Goal: Transaction & Acquisition: Purchase product/service

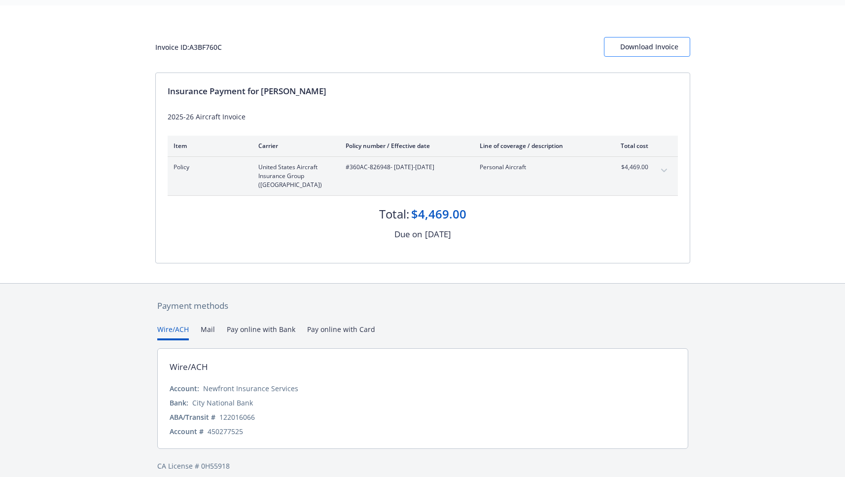
scroll to position [56, 0]
click at [638, 47] on div "Download Invoice" at bounding box center [647, 46] width 54 height 19
click at [205, 324] on button "Mail" at bounding box center [208, 332] width 14 height 16
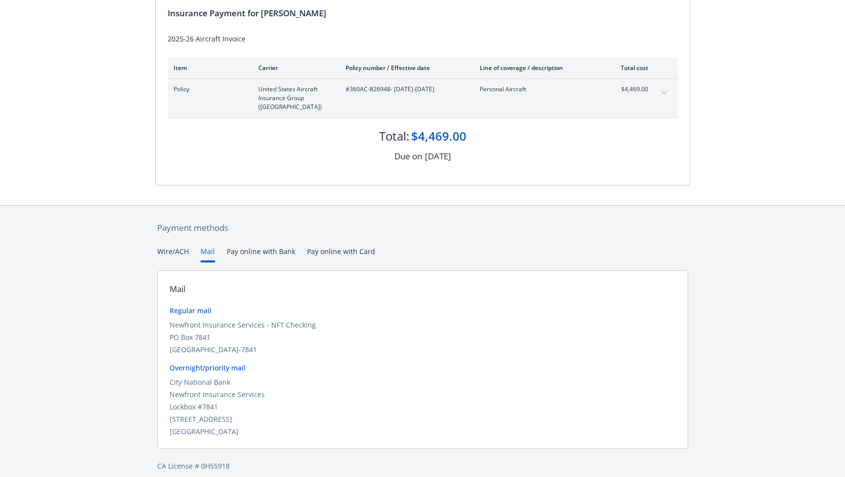
scroll to position [82, 0]
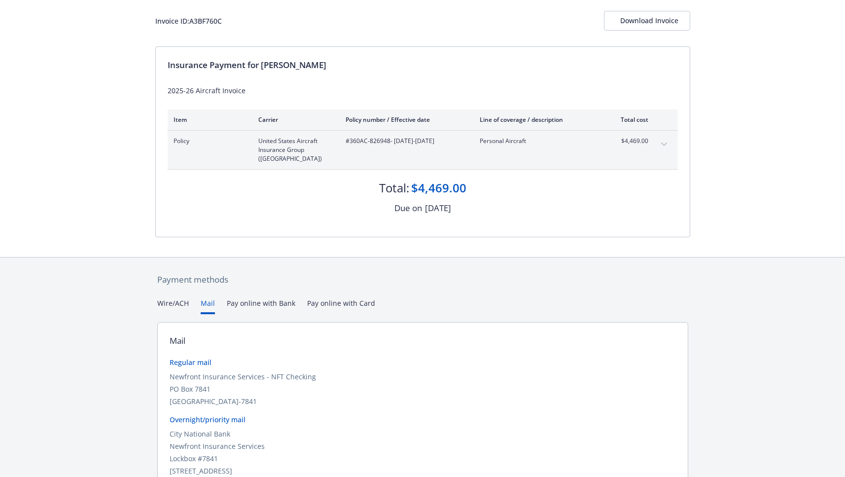
click at [273, 242] on div "Secure payments provided by Stripe Invoice ID: A3BF760C Download Invoice Insura…" at bounding box center [422, 228] width 845 height 620
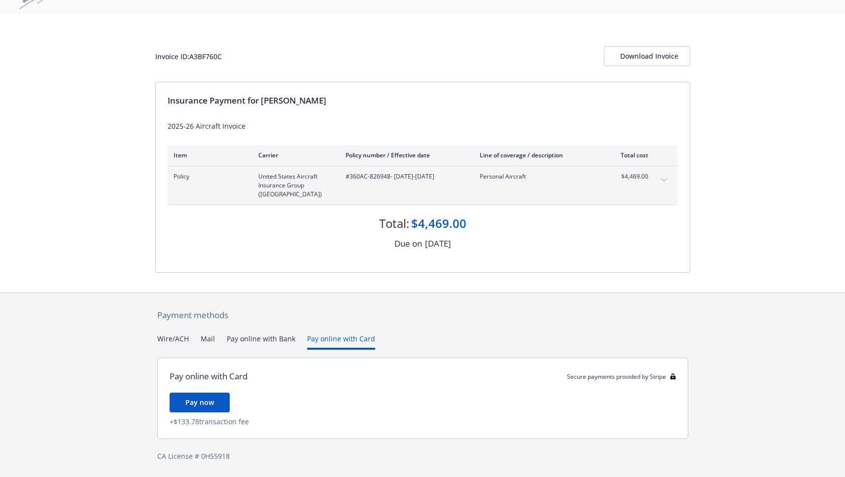
scroll to position [36, 0]
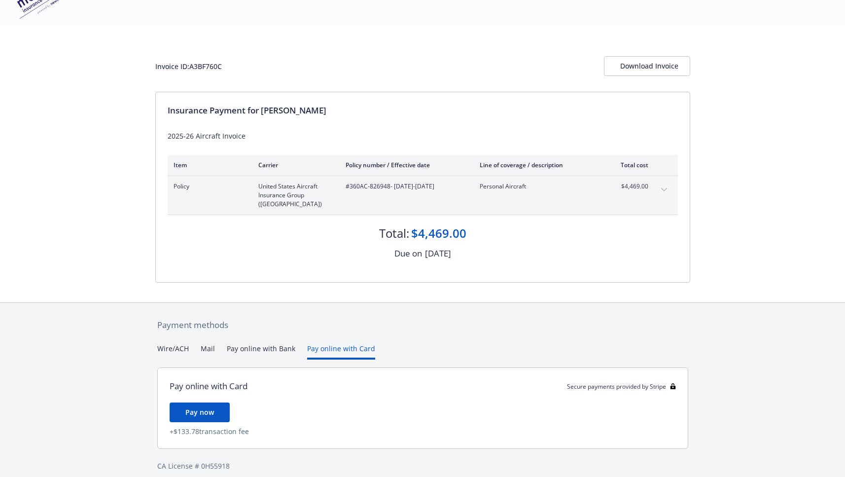
click at [335, 292] on div "Secure payments provided by Stripe Invoice ID: A3BF760C Download Invoice Insura…" at bounding box center [422, 225] width 845 height 523
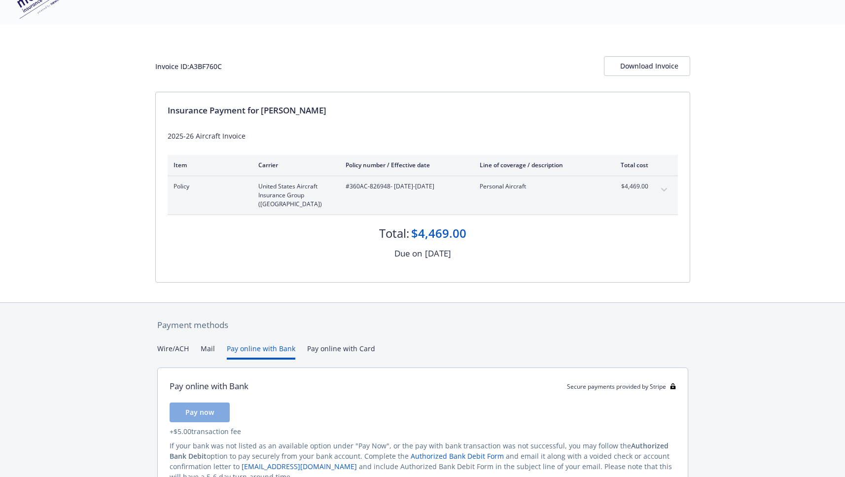
click at [261, 343] on button "Pay online with Bank" at bounding box center [261, 351] width 69 height 16
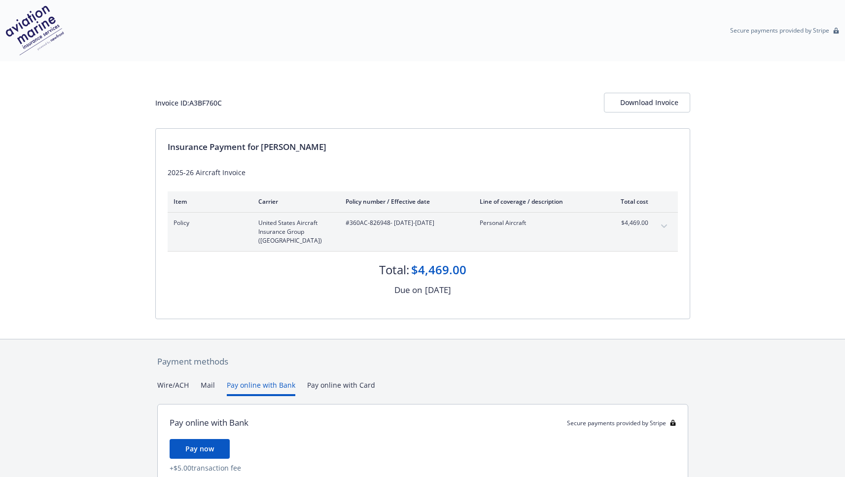
scroll to position [0, 0]
